Goal: Task Accomplishment & Management: Use online tool/utility

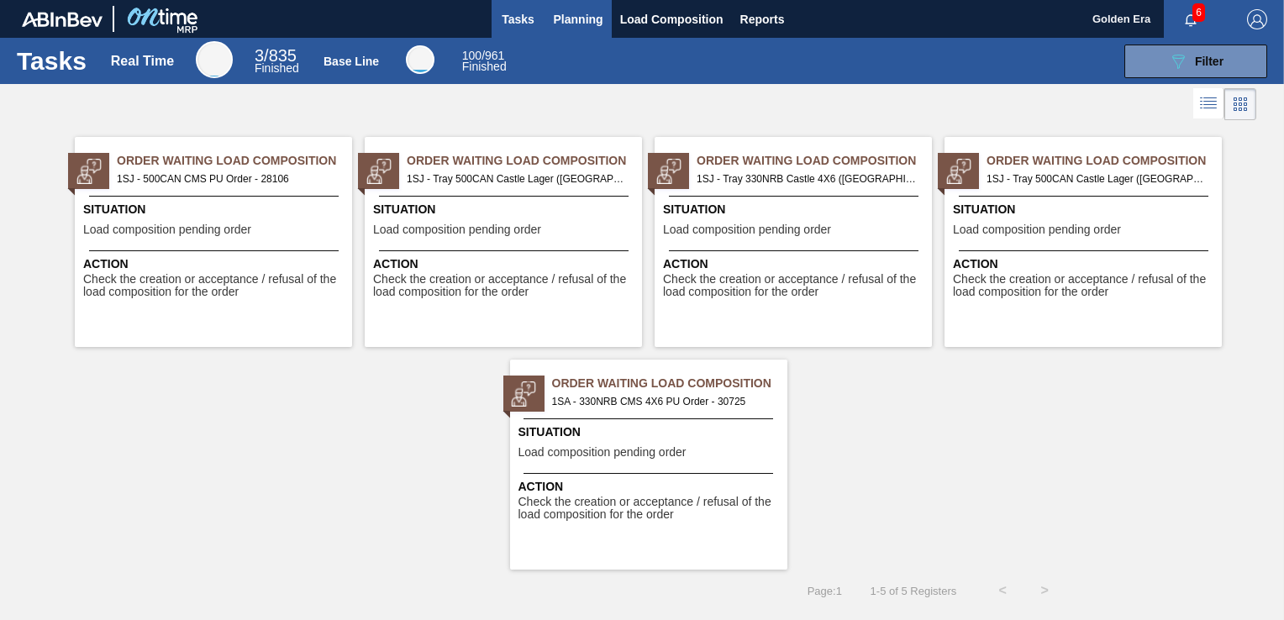
click at [591, 13] on span "Planning" at bounding box center [579, 19] width 50 height 20
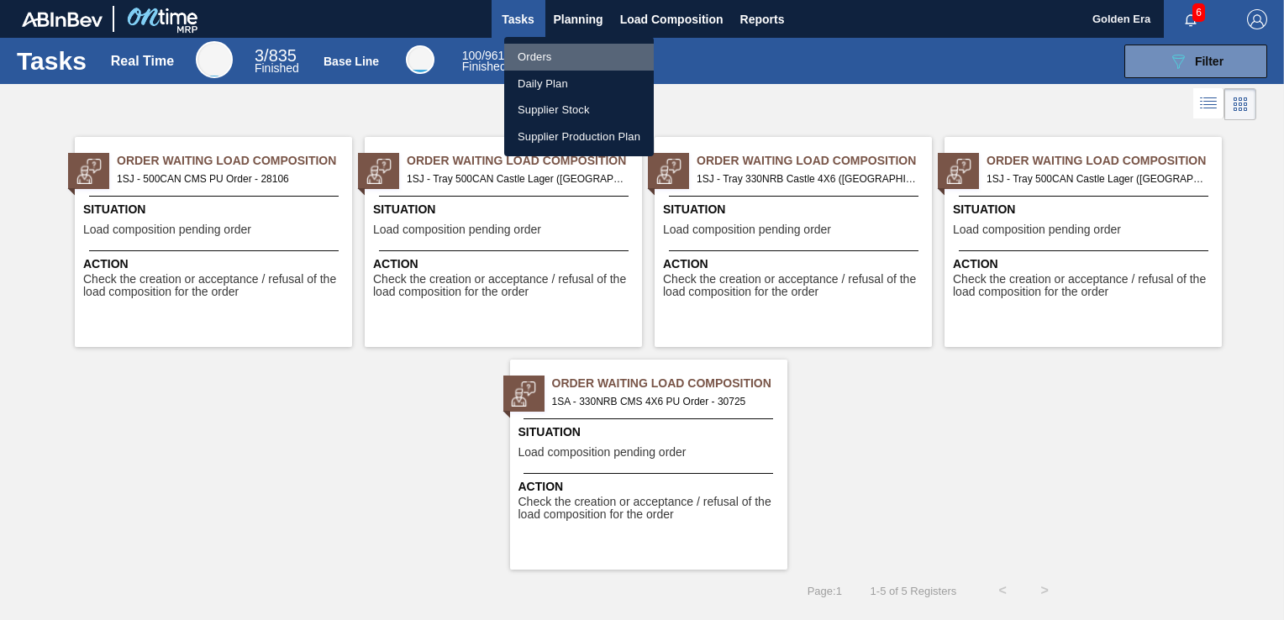
click at [564, 54] on li "Orders" at bounding box center [579, 57] width 150 height 27
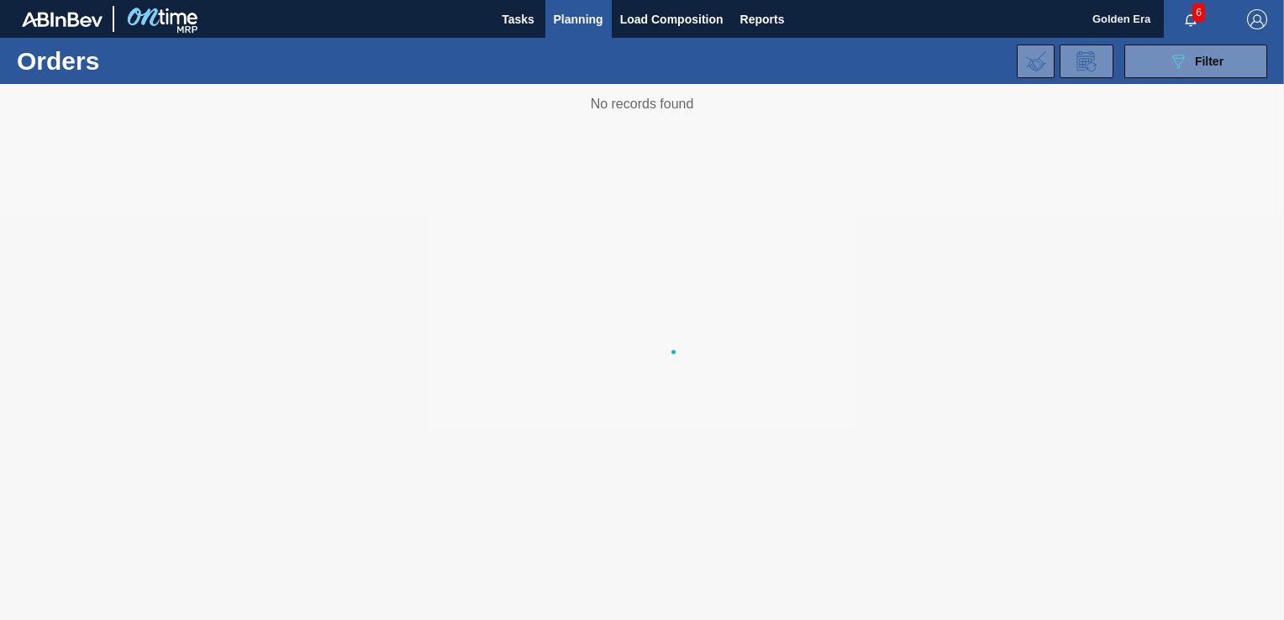
click at [1230, 0] on body "Tasks Planning Load Composition Reports Golden Era 6 Mark all as read Orders 08…" at bounding box center [642, 0] width 1284 height 0
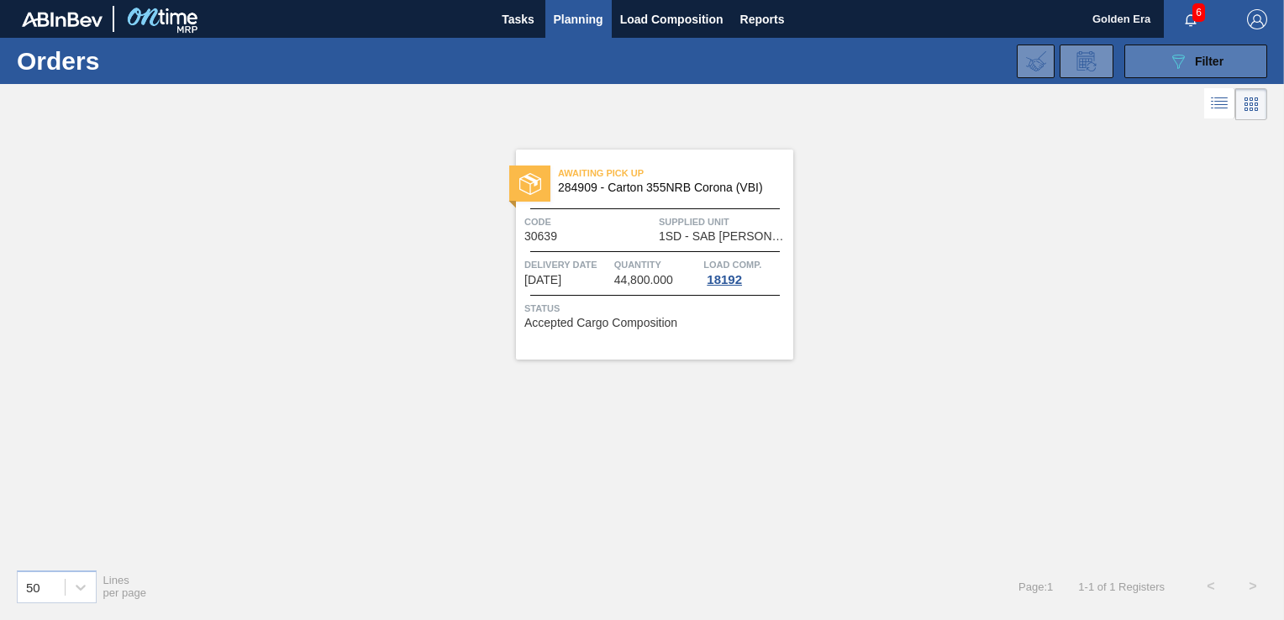
click at [1210, 59] on span "Filter" at bounding box center [1209, 61] width 29 height 13
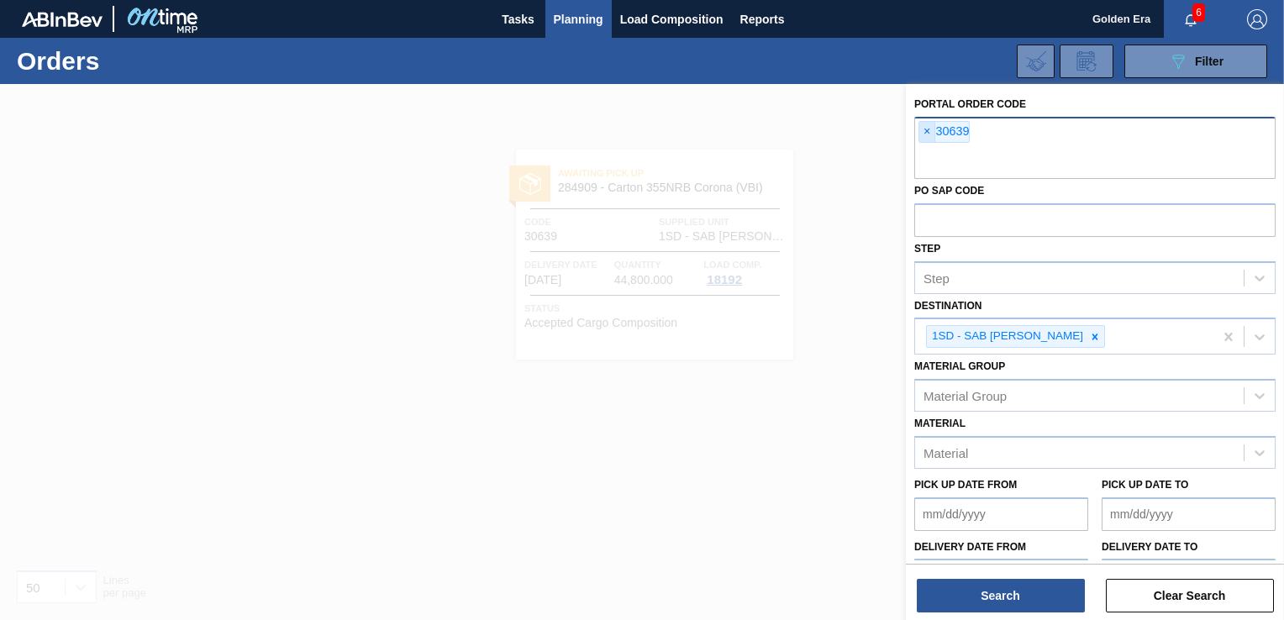
click at [924, 130] on span "×" at bounding box center [927, 132] width 16 height 20
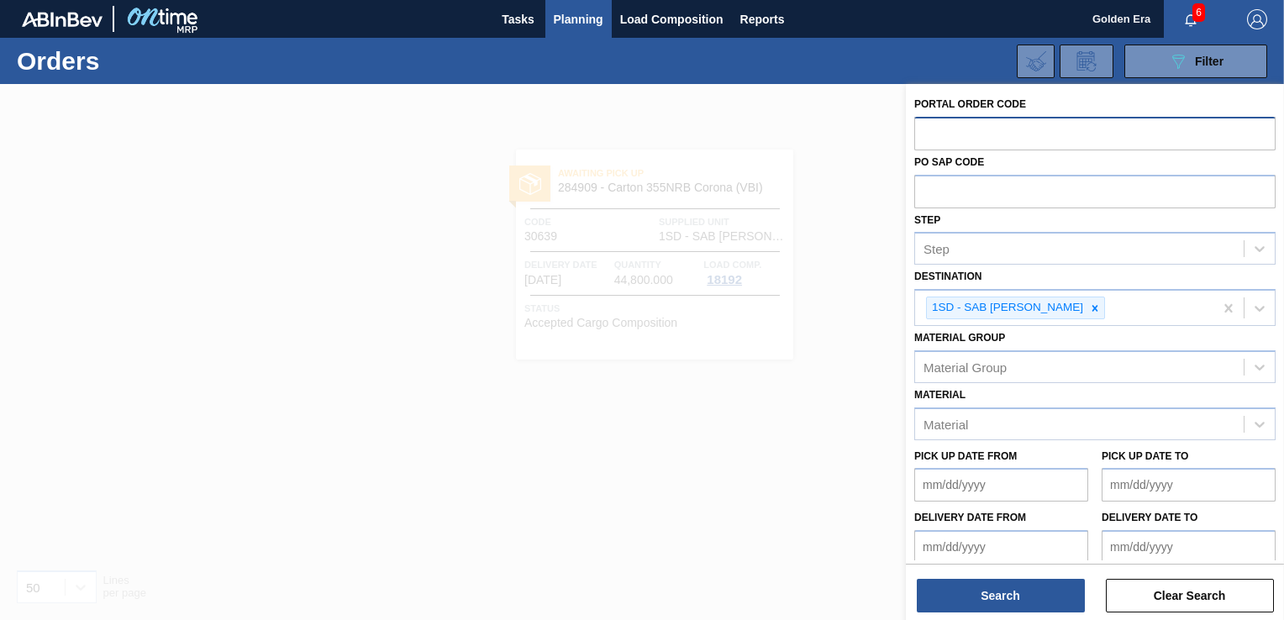
click at [984, 139] on input "text" at bounding box center [1094, 133] width 361 height 32
click at [1095, 308] on div at bounding box center [1095, 307] width 18 height 21
type input "30725"
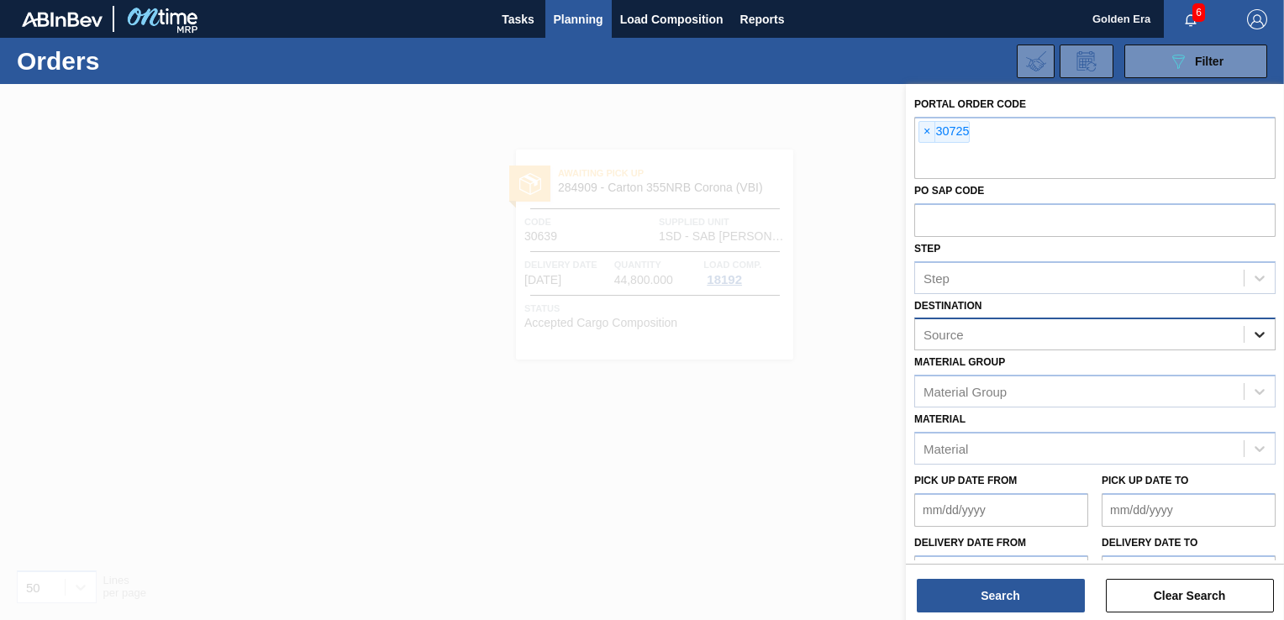
click at [1259, 337] on icon at bounding box center [1259, 334] width 17 height 17
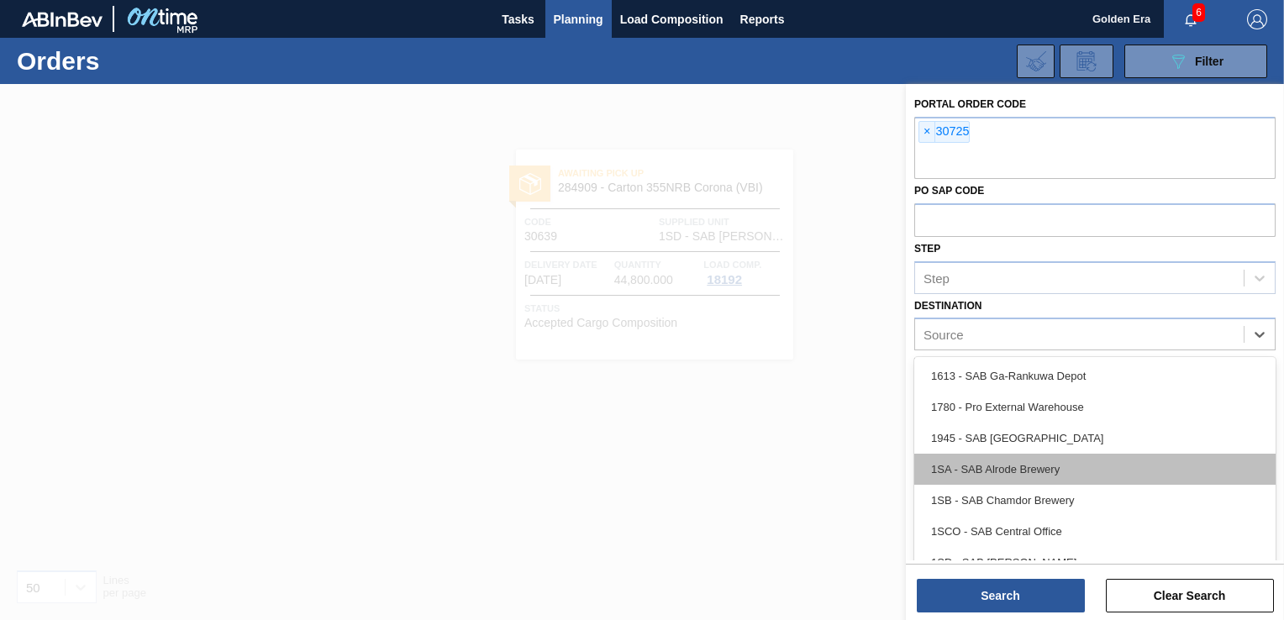
click at [1069, 461] on div "1SA - SAB Alrode Brewery" at bounding box center [1094, 469] width 361 height 31
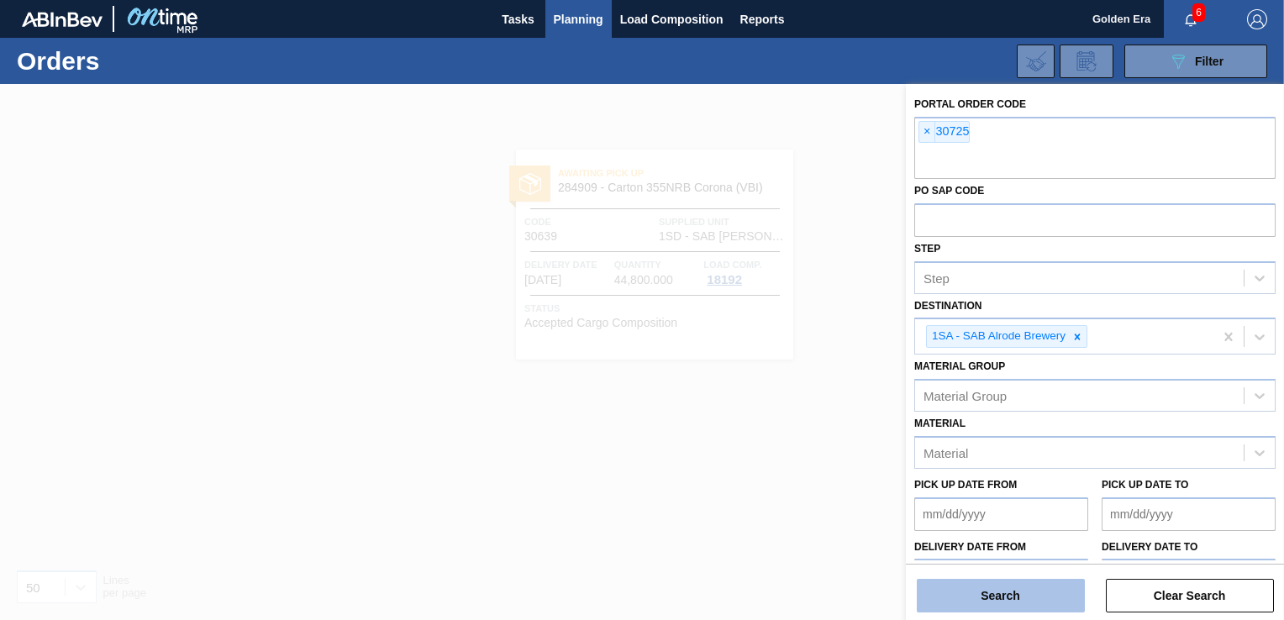
click at [1044, 583] on button "Search" at bounding box center [1001, 596] width 168 height 34
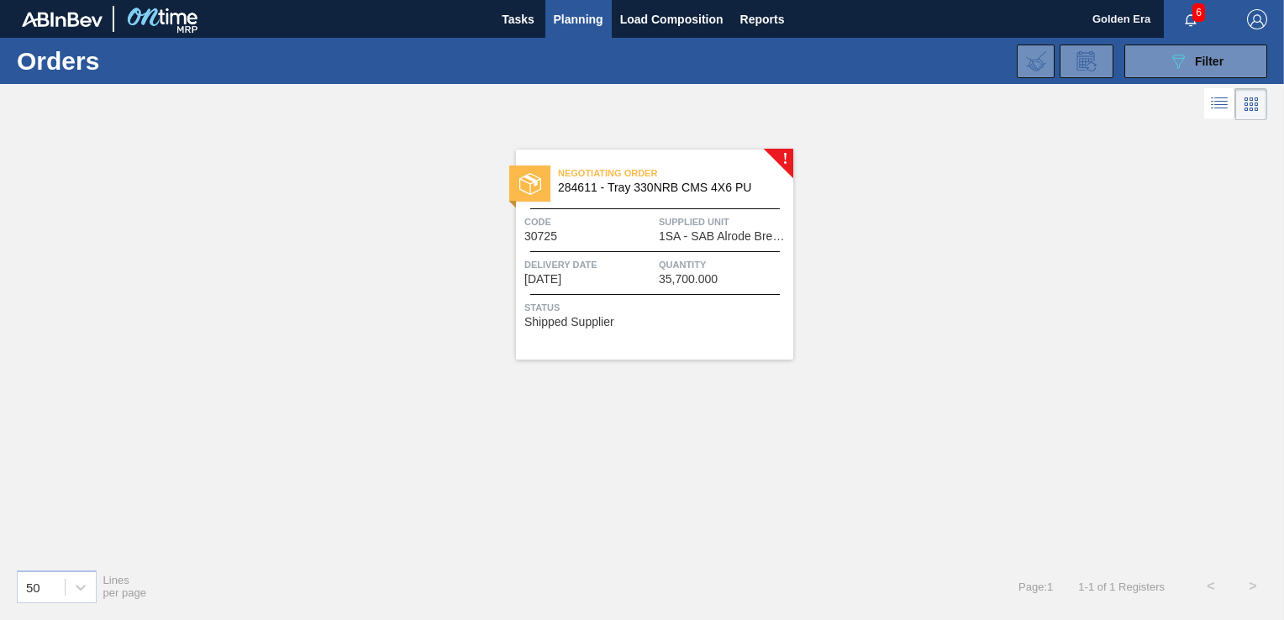
click at [726, 299] on span "Status" at bounding box center [656, 307] width 265 height 17
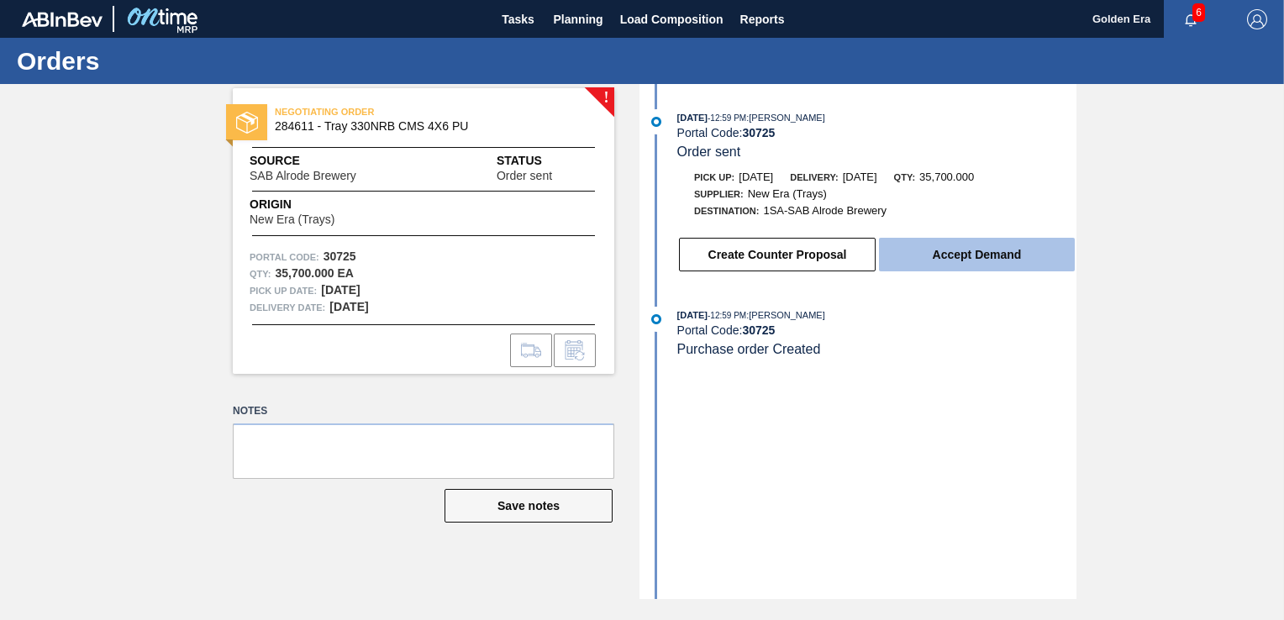
click at [984, 261] on button "Accept Demand" at bounding box center [977, 255] width 196 height 34
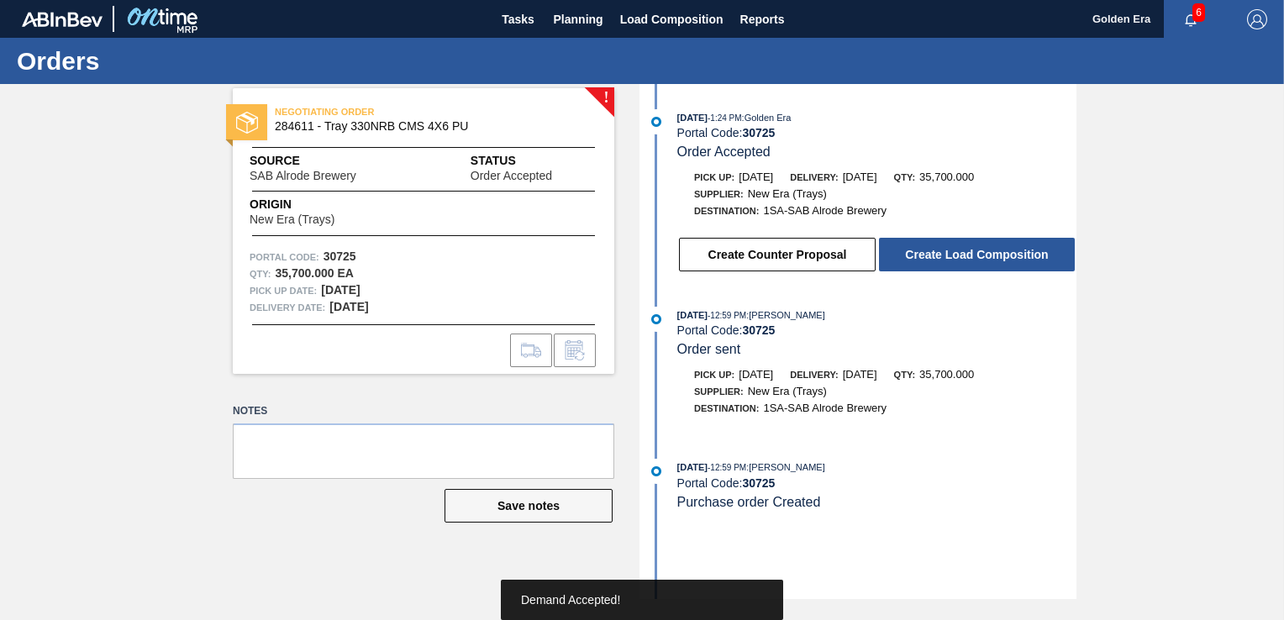
click at [984, 261] on button "Create Load Composition" at bounding box center [977, 255] width 196 height 34
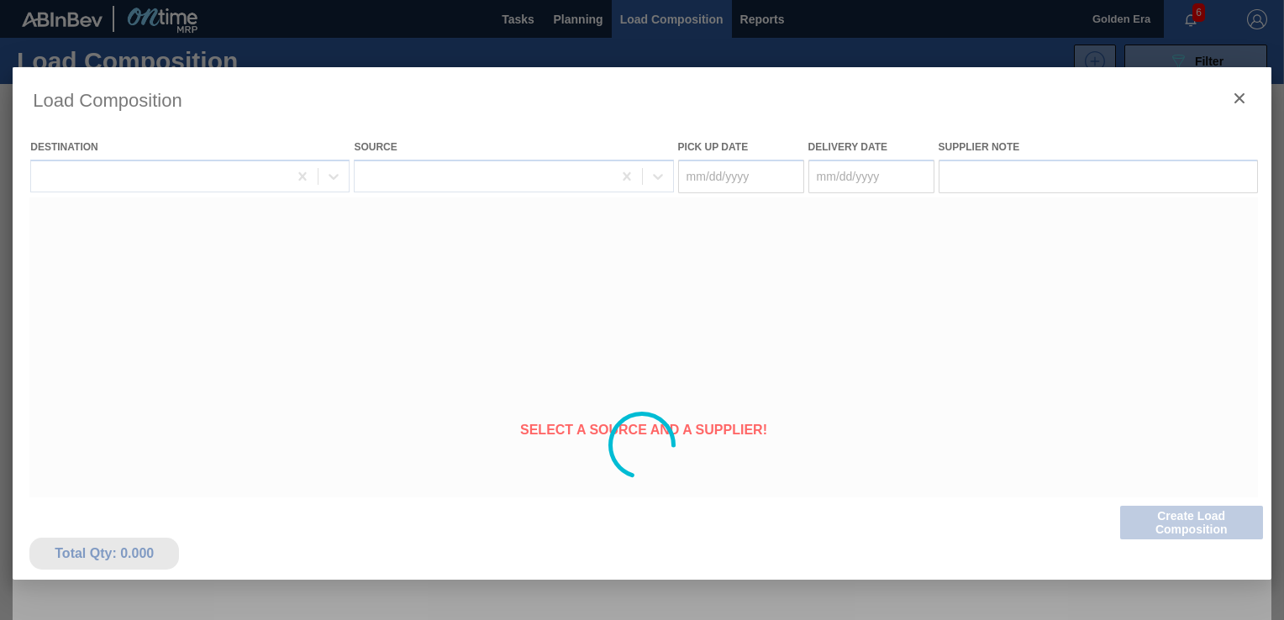
type Date "[DATE]"
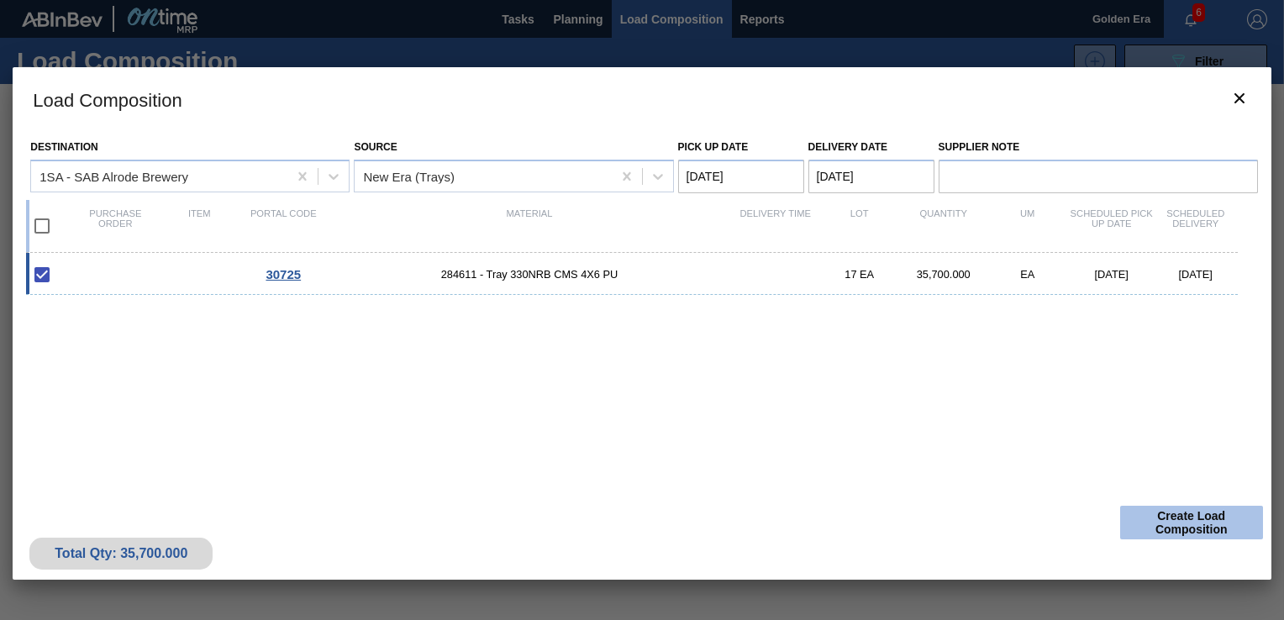
click at [1214, 533] on button "Create Load Composition" at bounding box center [1191, 523] width 143 height 34
